Goal: Navigation & Orientation: Find specific page/section

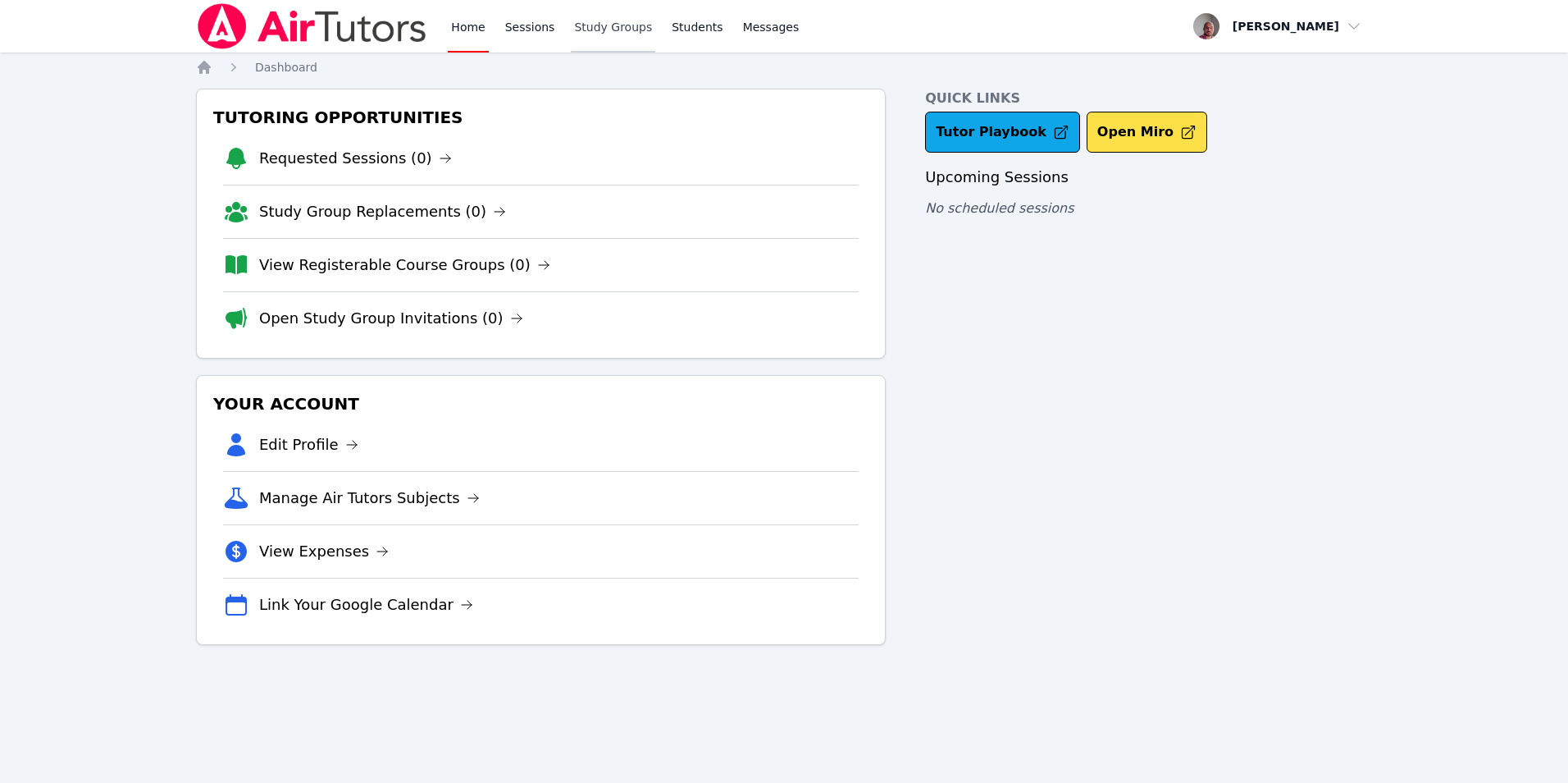
click at [598, 25] on link "Study Groups" at bounding box center [613, 26] width 85 height 53
